Goal: Use online tool/utility: Utilize a website feature to perform a specific function

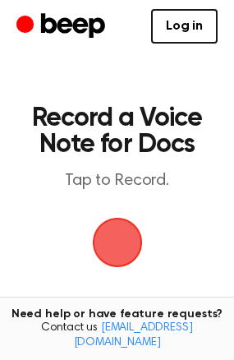
click at [131, 242] on span "button" at bounding box center [117, 242] width 79 height 79
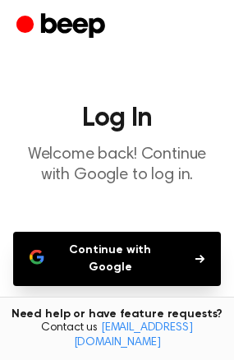
click at [138, 257] on button "Continue with Google" at bounding box center [117, 259] width 208 height 54
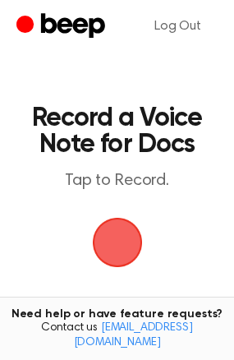
drag, startPoint x: 123, startPoint y: 253, endPoint x: 101, endPoint y: 234, distance: 29.1
click at [122, 253] on span "button" at bounding box center [117, 242] width 46 height 46
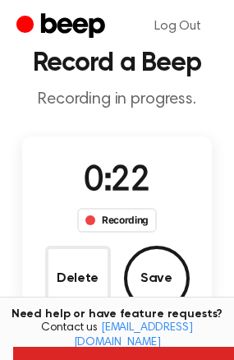
scroll to position [82, 0]
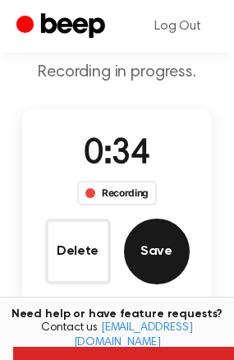
click at [154, 251] on button "Save" at bounding box center [157, 252] width 66 height 66
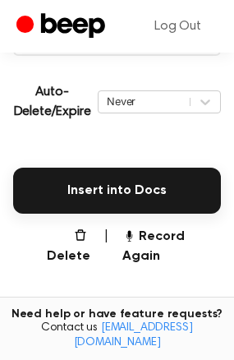
scroll to position [329, 0]
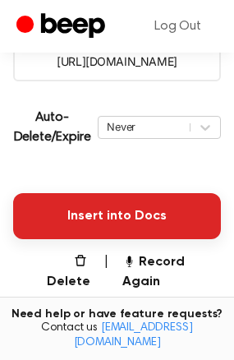
click at [122, 219] on button "Insert into Docs" at bounding box center [117, 216] width 208 height 46
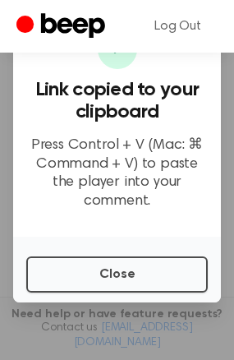
scroll to position [514, 0]
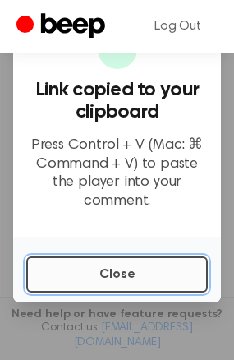
click at [117, 263] on button "Close" at bounding box center [117, 274] width 182 height 36
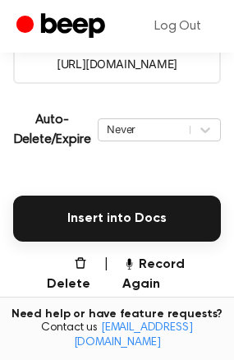
scroll to position [350, 0]
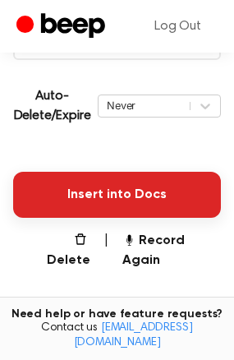
click at [113, 191] on button "Insert into Docs" at bounding box center [117, 195] width 208 height 46
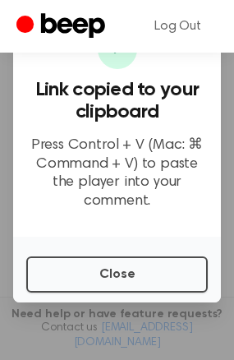
scroll to position [0, 0]
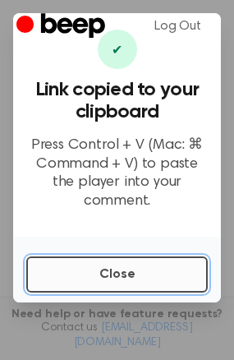
click at [163, 265] on button "Close" at bounding box center [117, 274] width 182 height 36
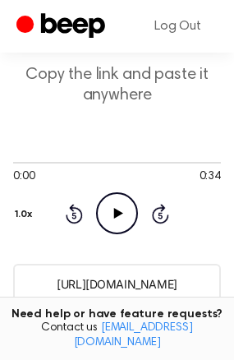
scroll to position [246, 0]
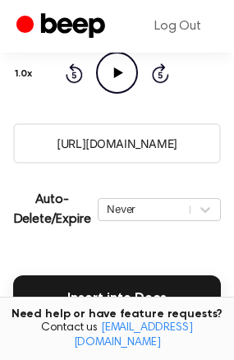
click at [125, 144] on input "[URL][DOMAIN_NAME]" at bounding box center [117, 143] width 208 height 40
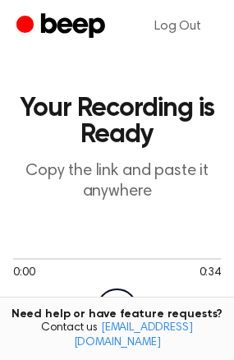
scroll to position [0, 0]
